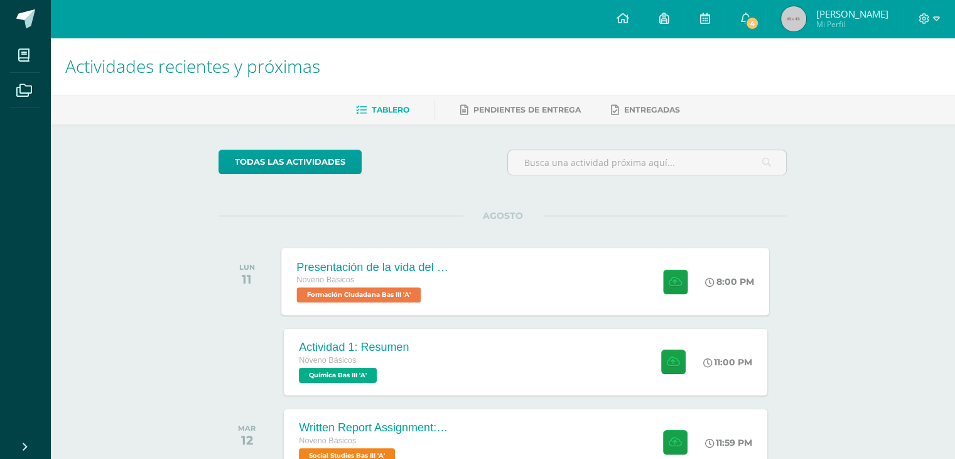
click at [479, 290] on div "Presentación de la vida del General Serapio Cruz. Noveno Básicos Formación Ciud…" at bounding box center [526, 280] width 488 height 67
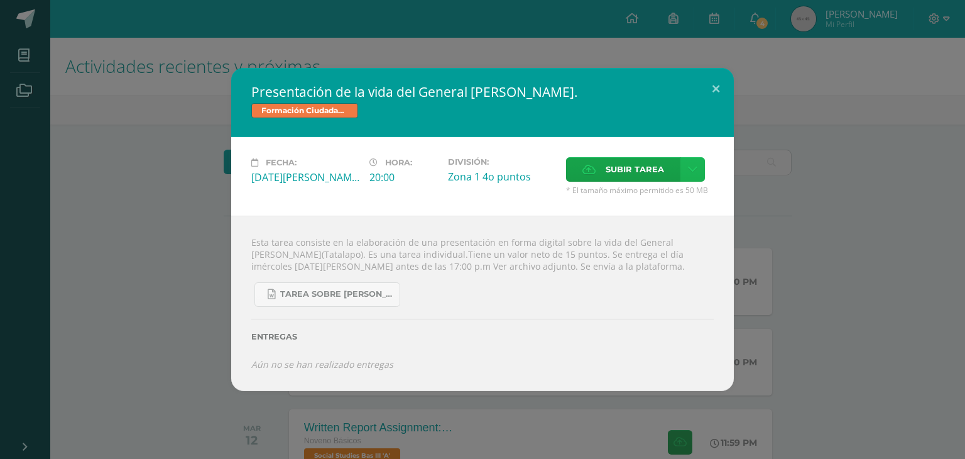
click at [692, 171] on icon at bounding box center [692, 169] width 9 height 11
click at [645, 193] on span "Subir enlace" at bounding box center [638, 196] width 53 height 12
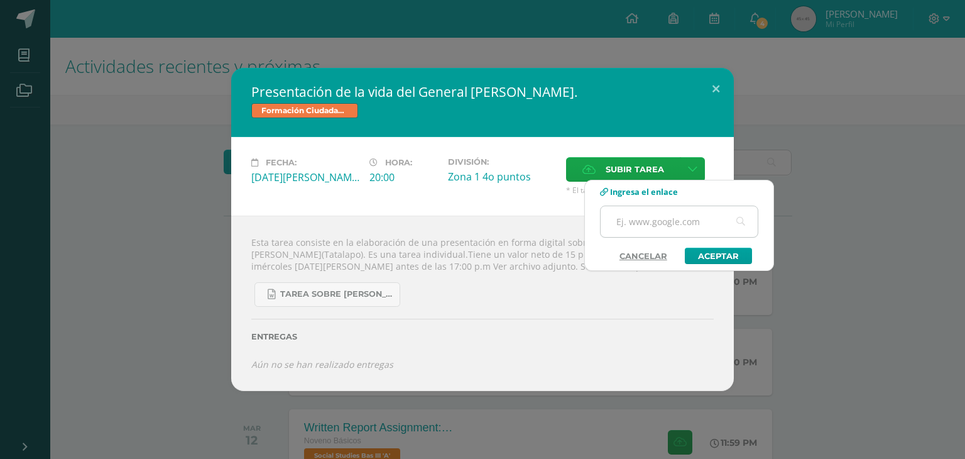
click at [630, 219] on input "text" at bounding box center [678, 221] width 157 height 31
paste input "[URL][DOMAIN_NAME]"
type input "[URL][DOMAIN_NAME]"
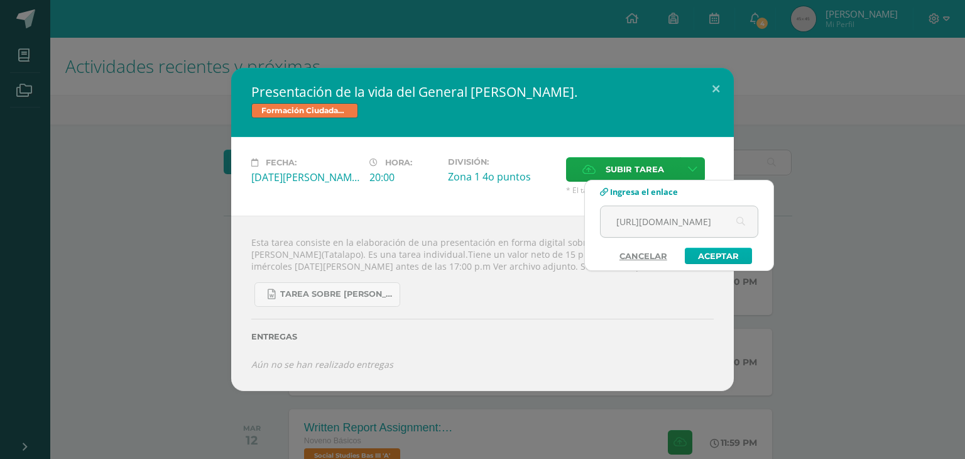
click at [715, 256] on link "Aceptar" at bounding box center [718, 255] width 67 height 16
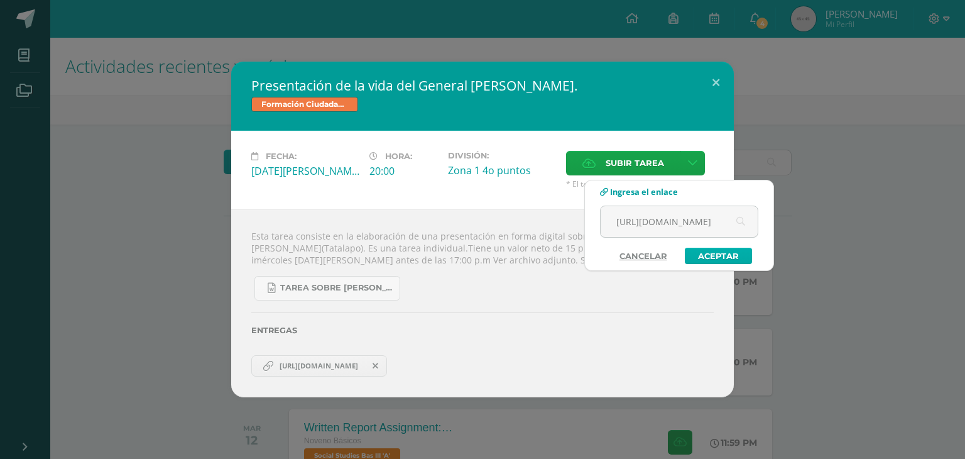
click at [715, 256] on link "Aceptar" at bounding box center [718, 255] width 67 height 16
click at [524, 368] on span at bounding box center [513, 366] width 21 height 14
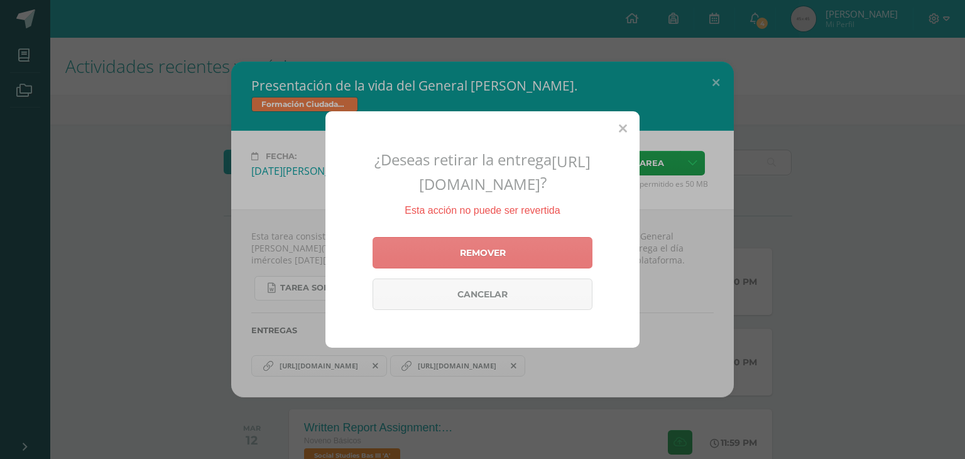
click at [563, 259] on link "Remover" at bounding box center [482, 252] width 220 height 31
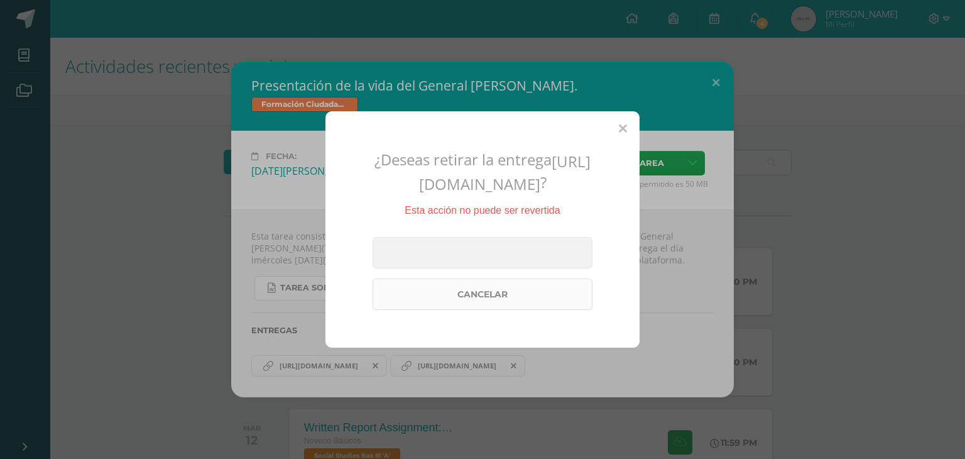
click at [548, 300] on link "Cancelar" at bounding box center [482, 293] width 220 height 31
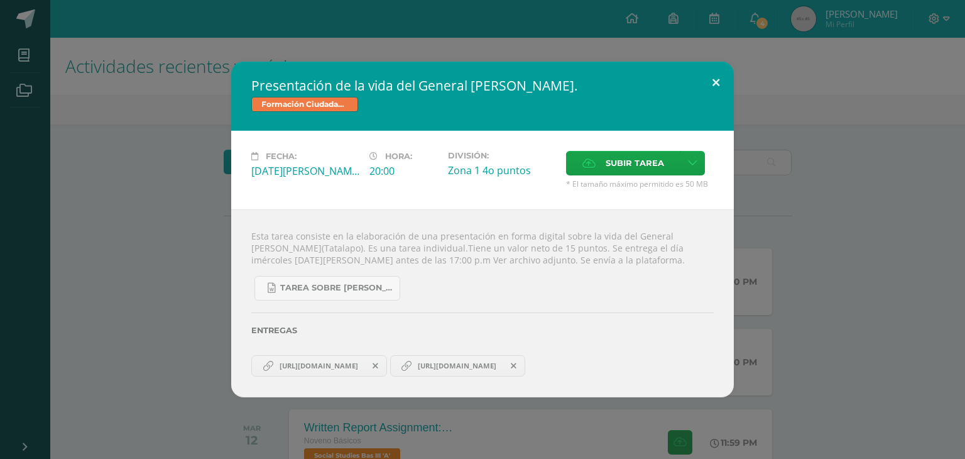
click at [712, 79] on button at bounding box center [716, 83] width 36 height 43
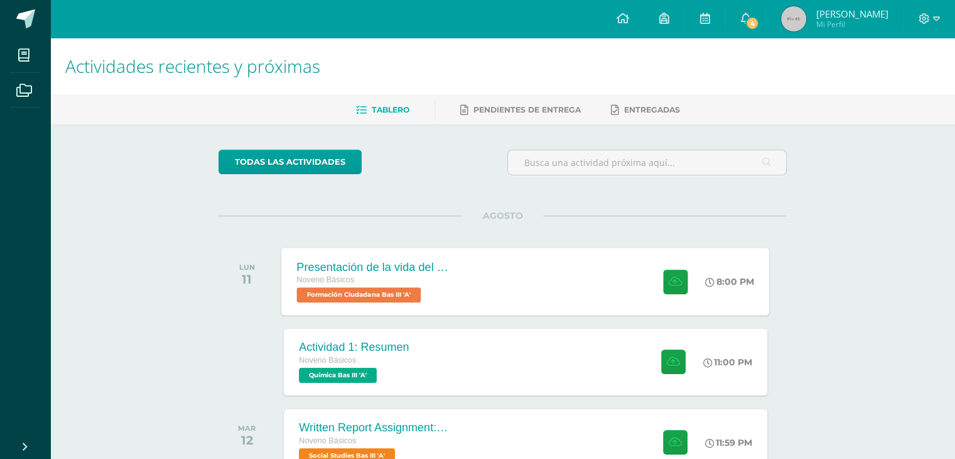
click at [584, 278] on div "Presentación de la vida del General [PERSON_NAME]. Noveno Básicos Formación Ciu…" at bounding box center [526, 280] width 488 height 67
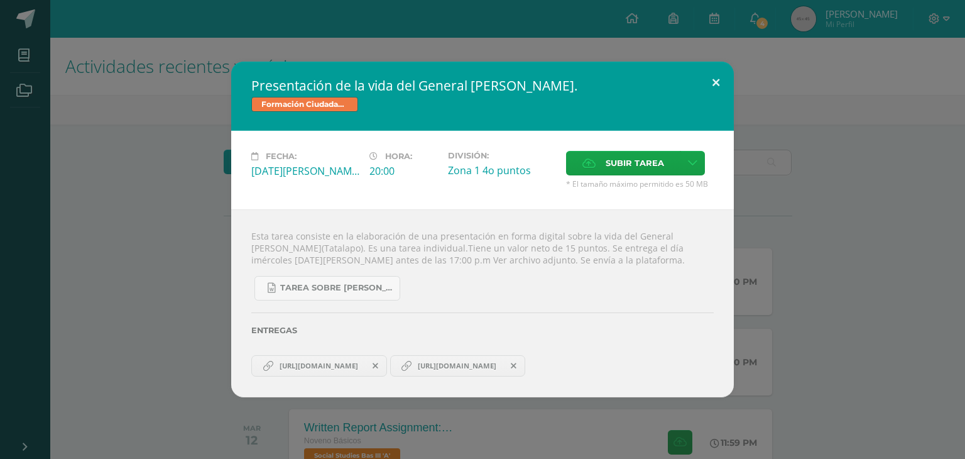
click at [715, 79] on button at bounding box center [716, 83] width 36 height 43
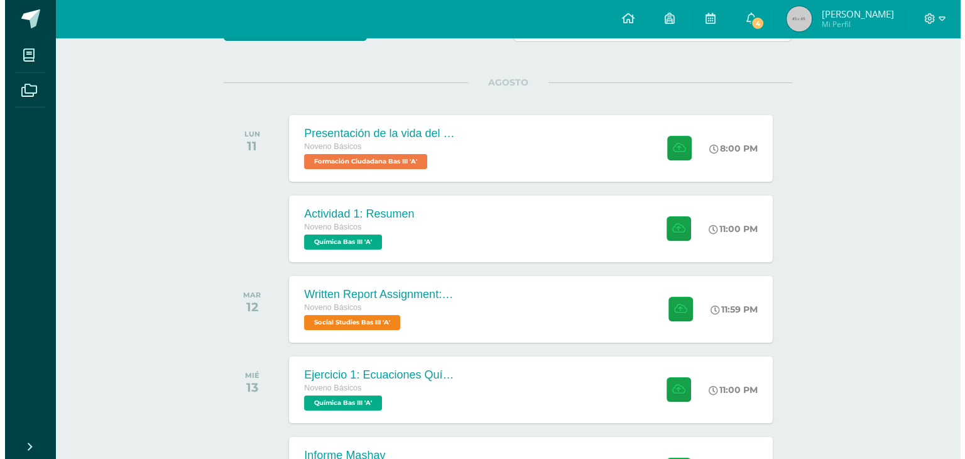
scroll to position [133, 0]
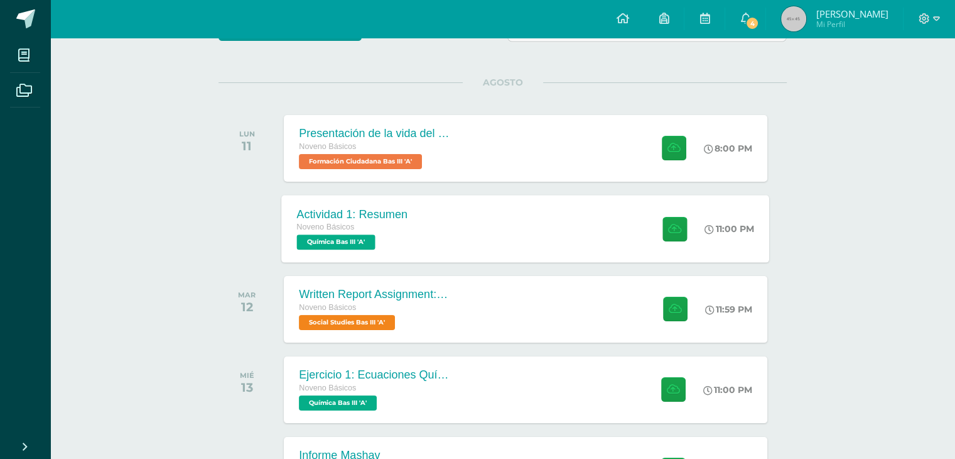
click at [484, 236] on div "Actividad 1: Resumen Noveno Básicos Química Bas III 'A' 11:00 PM Actividad 1: R…" at bounding box center [526, 228] width 488 height 67
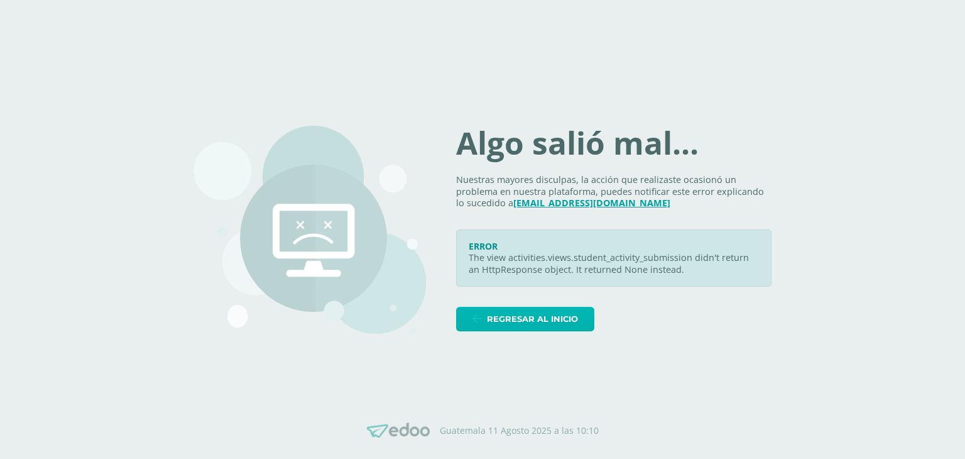
click at [573, 310] on span "Regresar al inicio" at bounding box center [532, 318] width 91 height 23
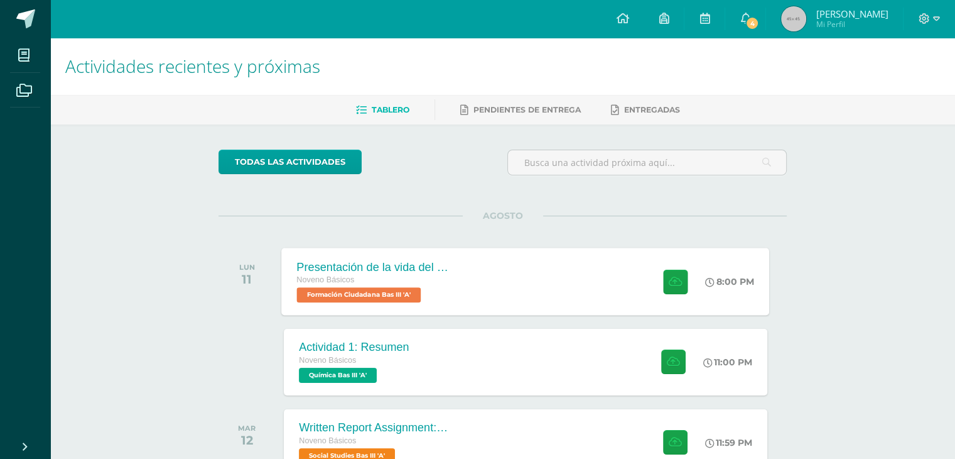
click at [545, 301] on div "Presentación de la vida del General [PERSON_NAME]. Noveno Básicos Formación Ciu…" at bounding box center [526, 280] width 488 height 67
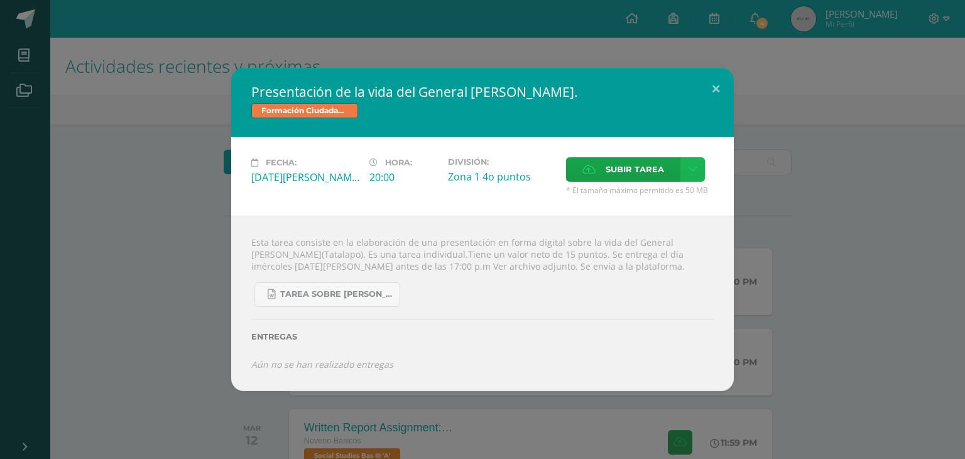
click at [686, 161] on link at bounding box center [692, 169] width 24 height 24
click at [629, 186] on div "Subir enlace Ingresa el enlace Cancelar Aceptar" at bounding box center [647, 197] width 127 height 34
click at [627, 202] on link "Subir enlace" at bounding box center [648, 196] width 126 height 19
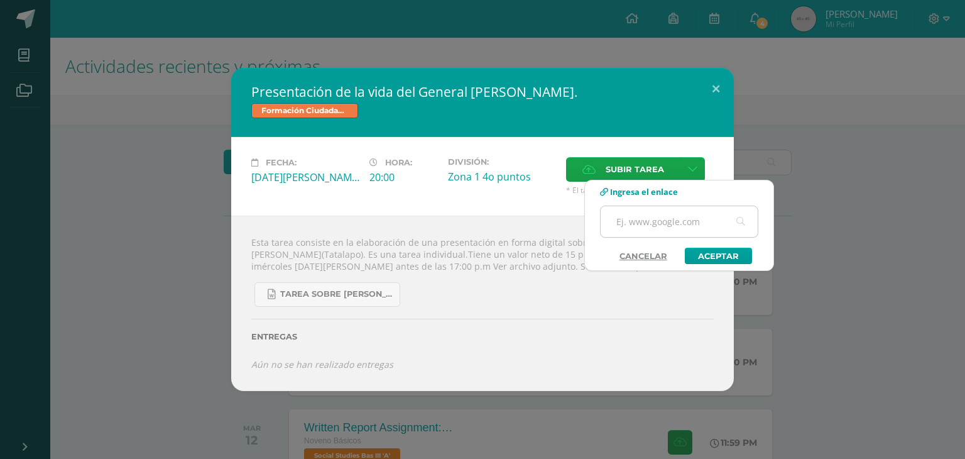
click at [630, 224] on input "text" at bounding box center [678, 221] width 157 height 31
paste input "[URL][DOMAIN_NAME]"
type input "[URL][DOMAIN_NAME]"
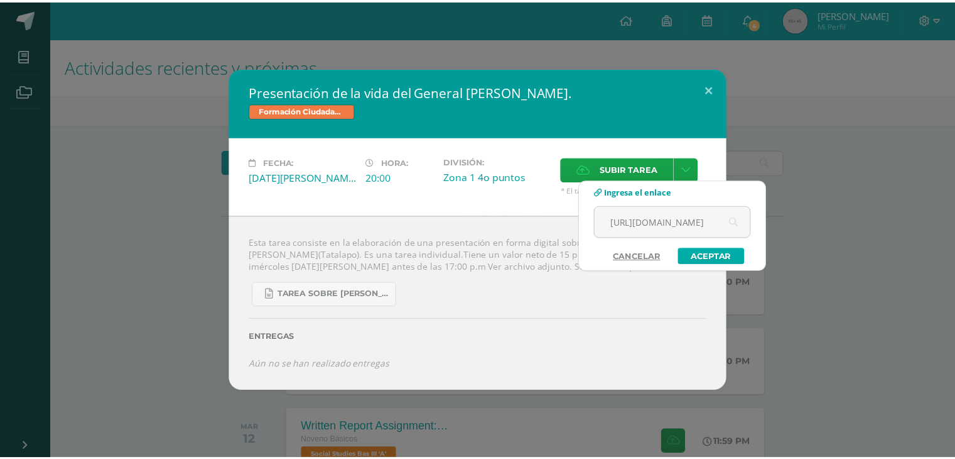
scroll to position [0, 0]
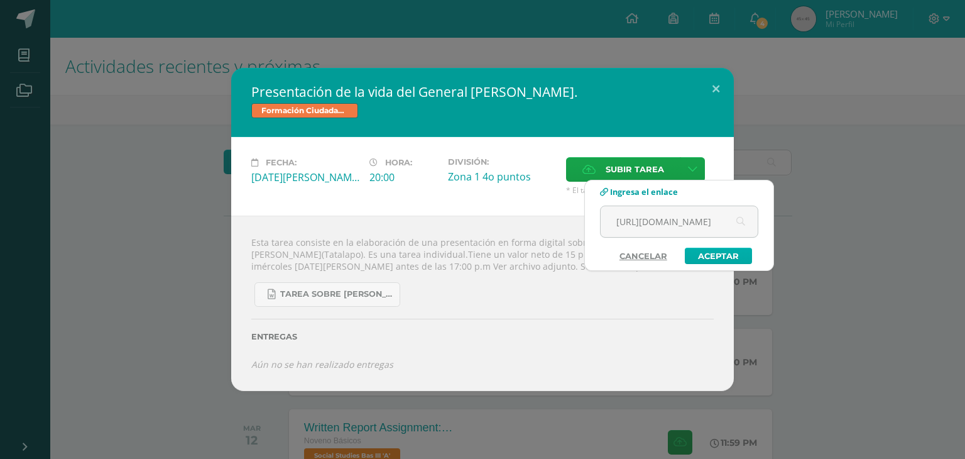
click at [725, 252] on link "Aceptar" at bounding box center [718, 255] width 67 height 16
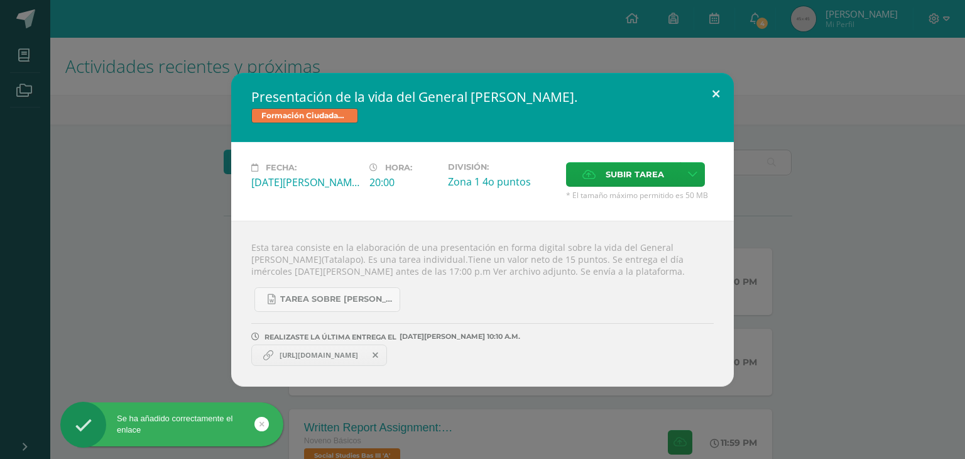
click at [711, 92] on button at bounding box center [716, 94] width 36 height 43
